Goal: Task Accomplishment & Management: Complete application form

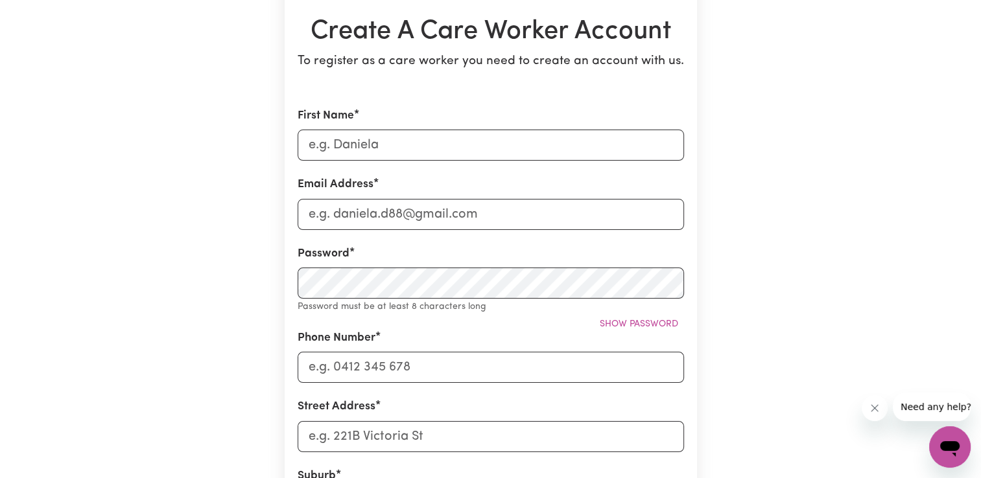
scroll to position [130, 0]
click at [436, 135] on input "First Name" at bounding box center [491, 144] width 386 height 31
type input "[PERSON_NAME]"
type input "[EMAIL_ADDRESS][DOMAIN_NAME]"
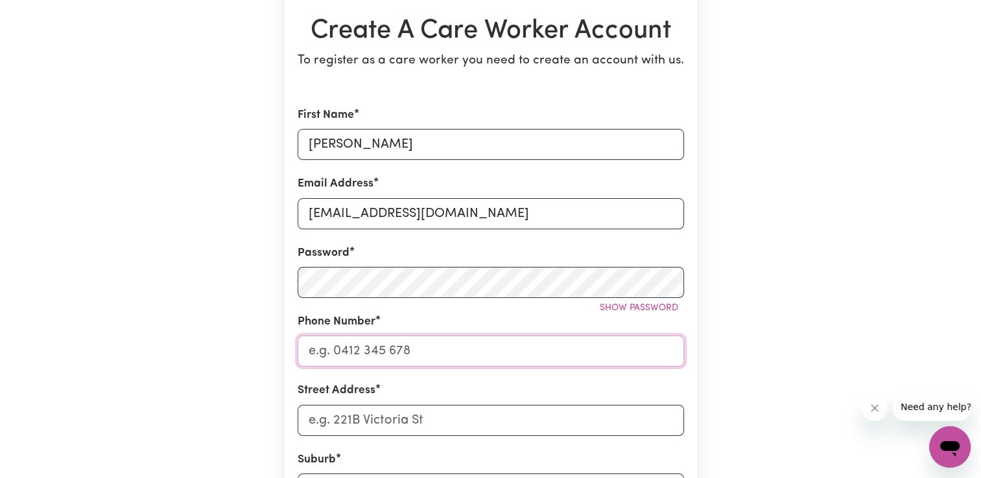
click at [607, 358] on input "Phone Number" at bounding box center [491, 351] width 386 height 31
type input "0433743455"
click at [415, 420] on input "Street Address" at bounding box center [491, 420] width 386 height 31
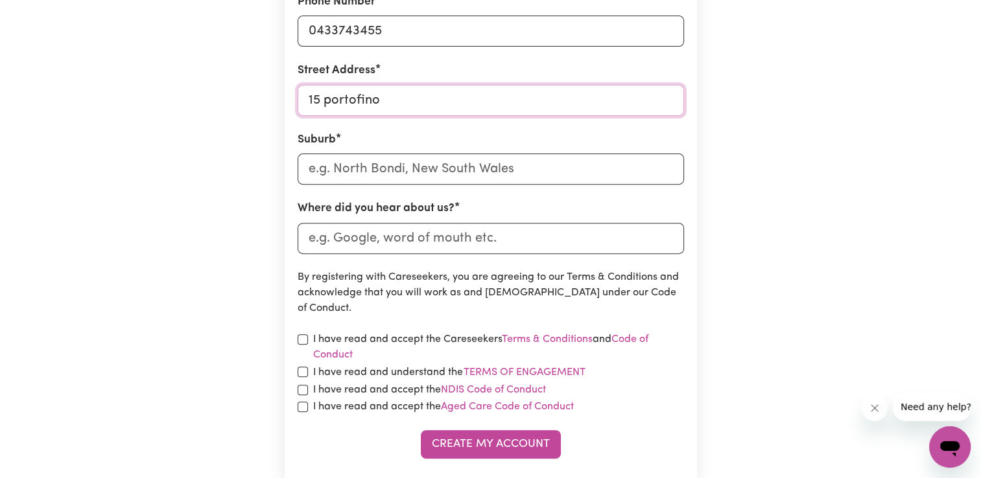
scroll to position [454, 0]
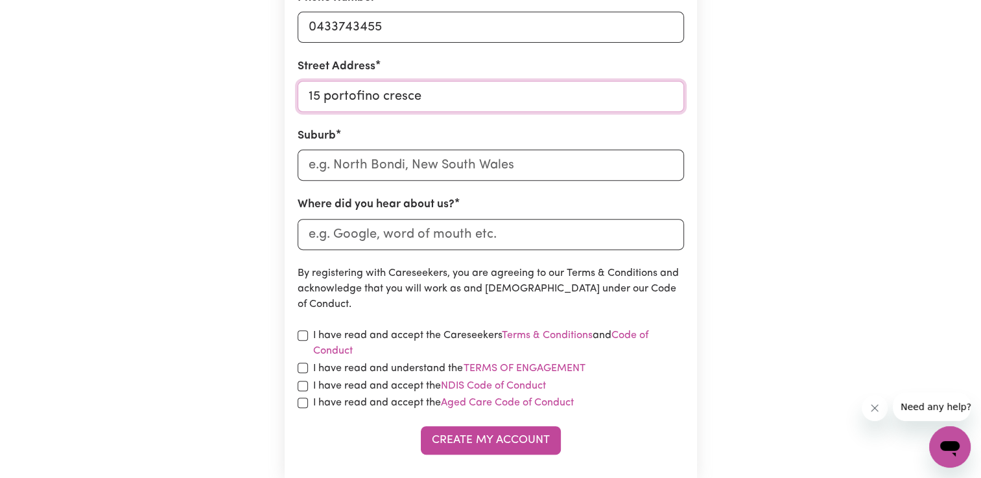
type input "[STREET_ADDRESS]"
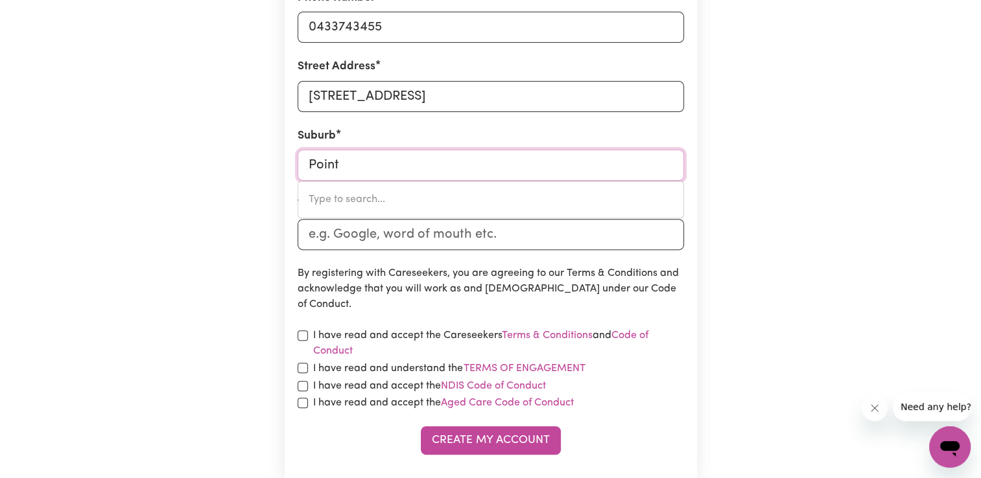
type input "Point"
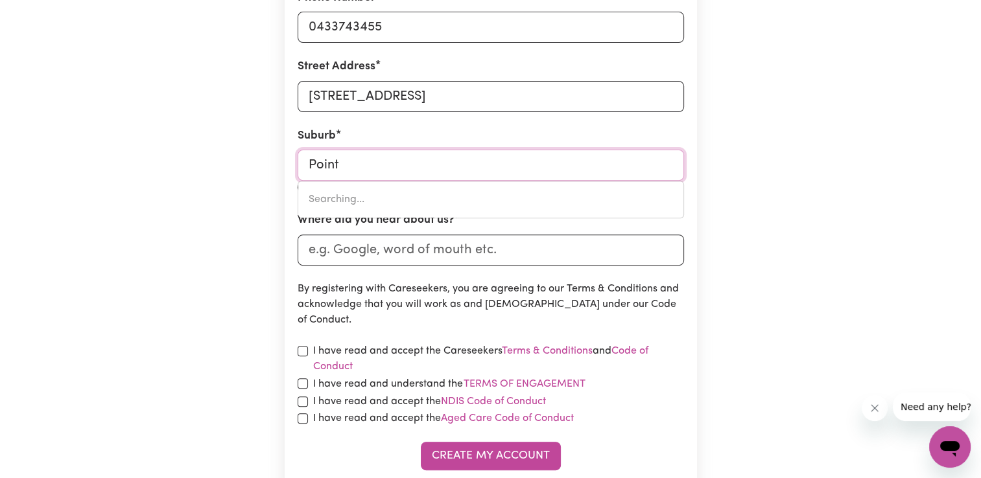
type input "Point ARKWRIGHT, [GEOGRAPHIC_DATA], 4573"
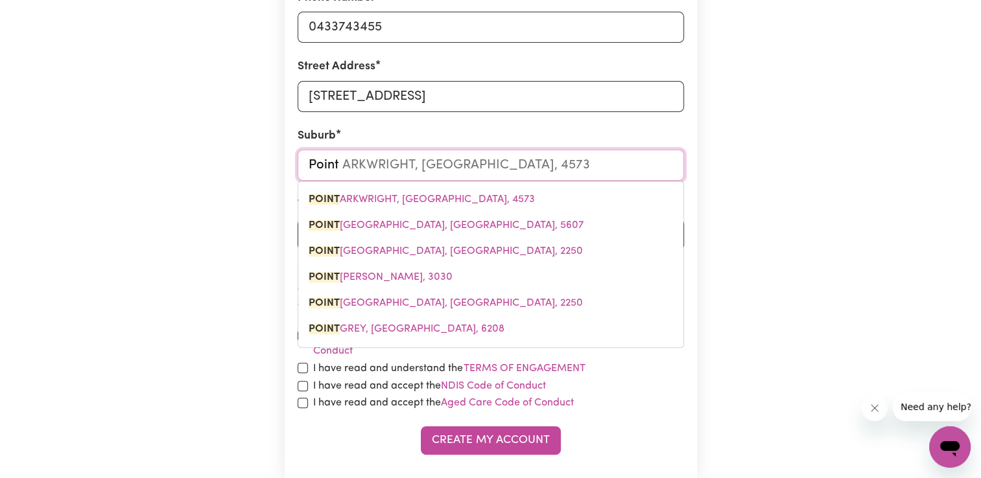
type input "Point c"
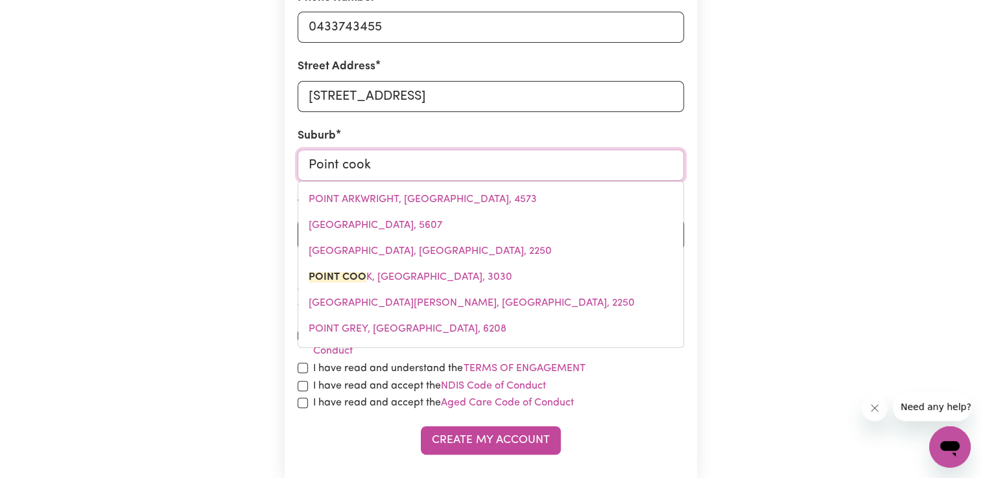
type input "Point cook"
click at [503, 173] on input "Point cook" at bounding box center [491, 165] width 386 height 31
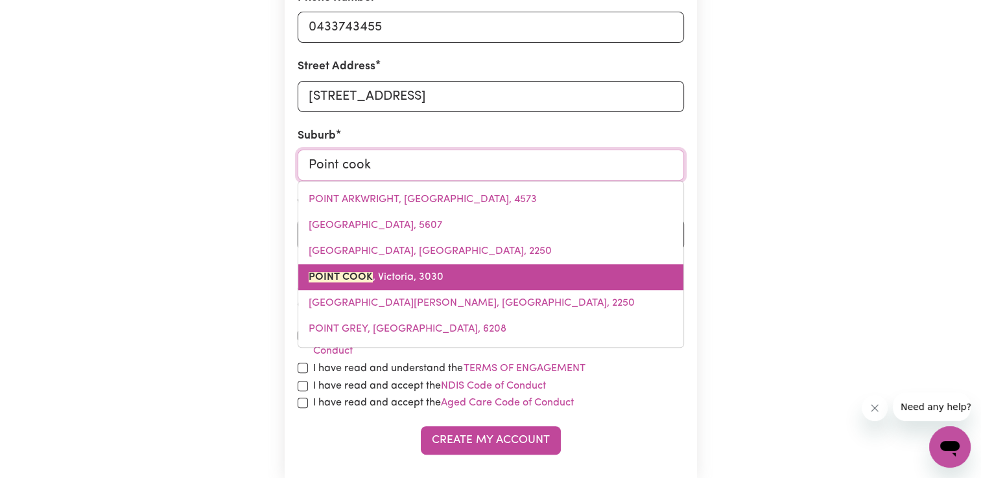
click at [451, 284] on link "[GEOGRAPHIC_DATA][PERSON_NAME]" at bounding box center [490, 277] width 385 height 26
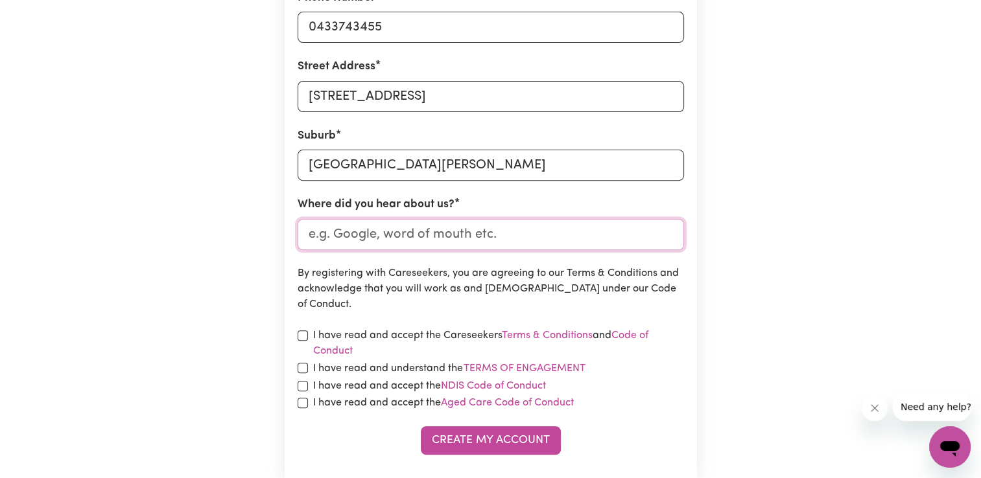
click at [467, 237] on input "Where did you hear about us?" at bounding box center [491, 234] width 386 height 31
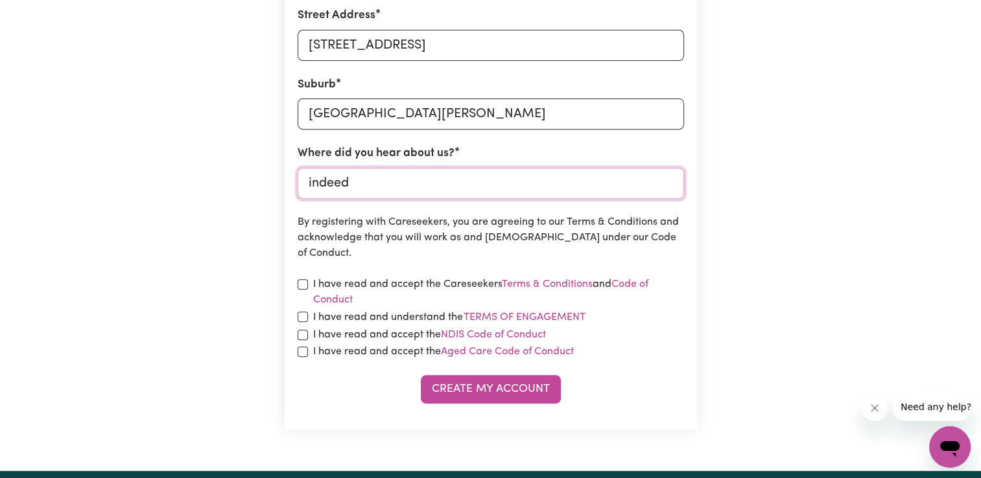
scroll to position [583, 0]
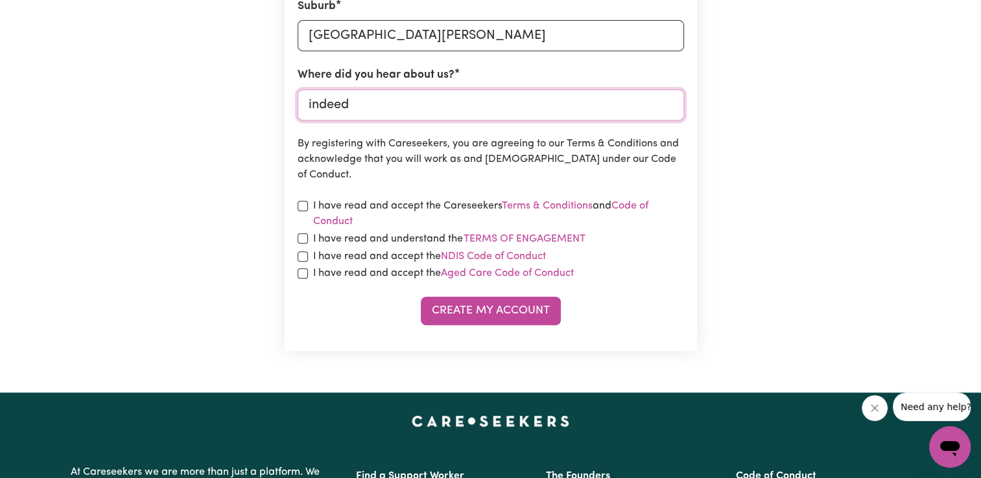
type input "indeed"
click at [305, 206] on input "checkbox" at bounding box center [303, 206] width 10 height 10
checkbox input "true"
click at [303, 239] on input "checkbox" at bounding box center [303, 238] width 10 height 10
checkbox input "true"
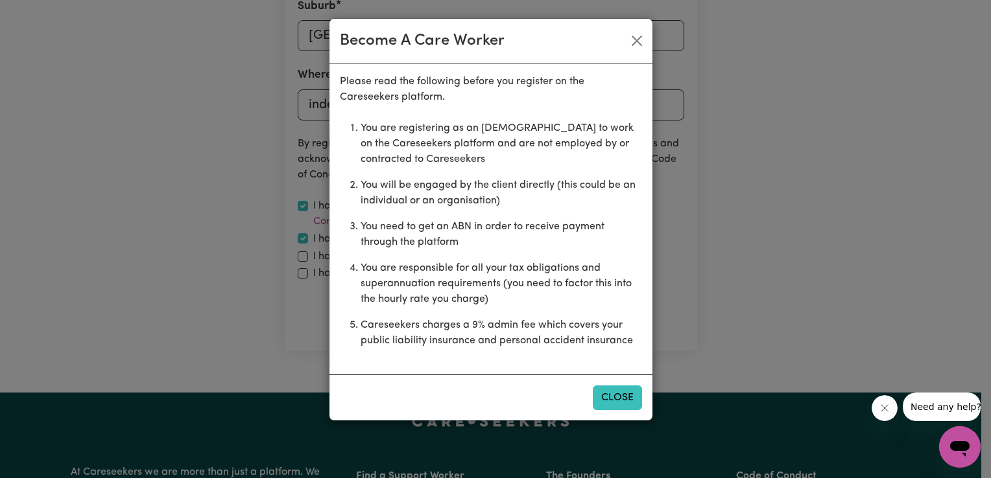
click at [617, 397] on button "Close" at bounding box center [617, 398] width 49 height 25
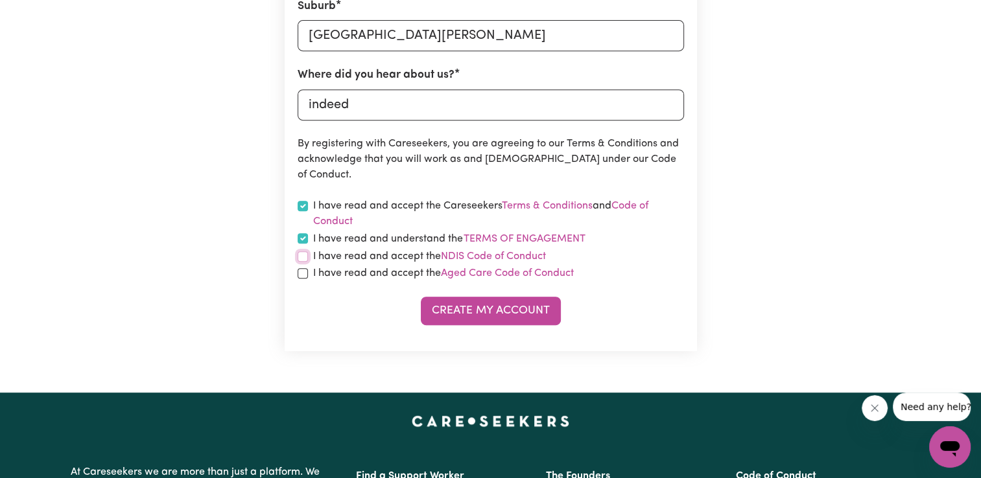
click at [301, 253] on input "checkbox" at bounding box center [303, 257] width 10 height 10
checkbox input "true"
click at [301, 276] on input "checkbox" at bounding box center [303, 273] width 10 height 10
checkbox input "true"
click at [500, 321] on button "Create My Account" at bounding box center [491, 311] width 140 height 29
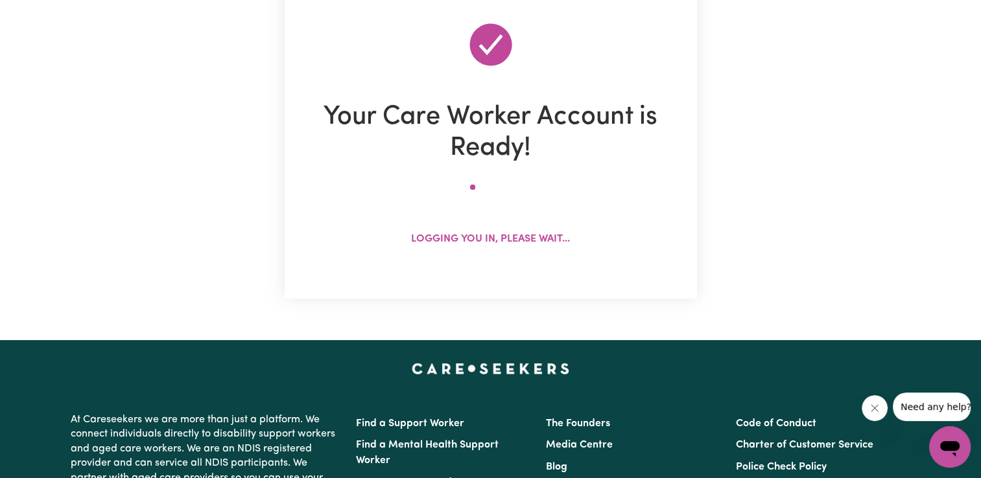
scroll to position [0, 0]
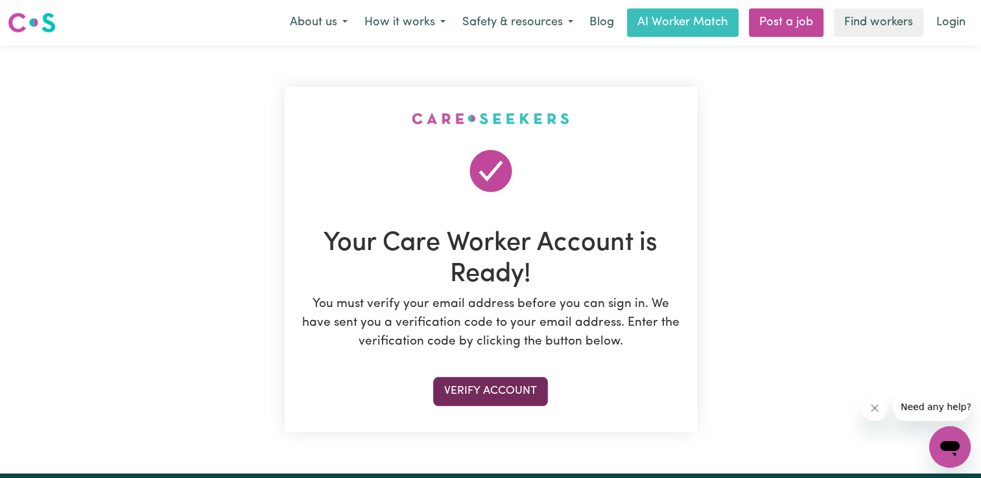
click at [490, 395] on button "Verify Account" at bounding box center [490, 391] width 115 height 29
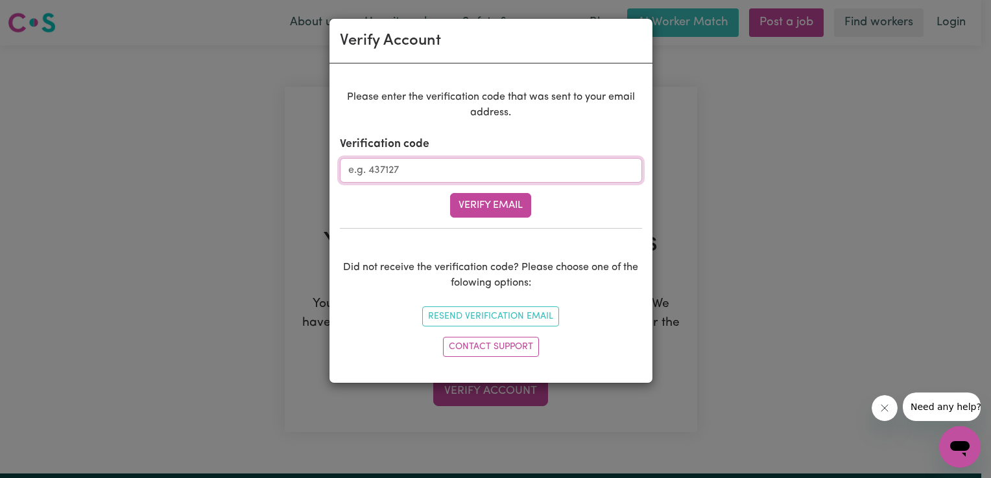
click at [594, 172] on input "Verification code" at bounding box center [491, 170] width 302 height 25
type input "216367"
click at [450, 193] on button "Verify Email" at bounding box center [490, 205] width 81 height 25
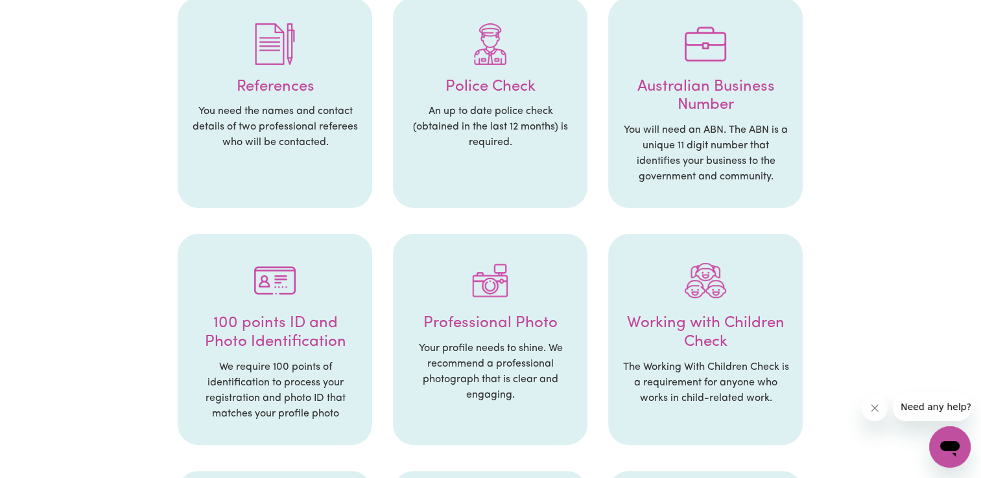
scroll to position [519, 0]
